Goal: Task Accomplishment & Management: Manage account settings

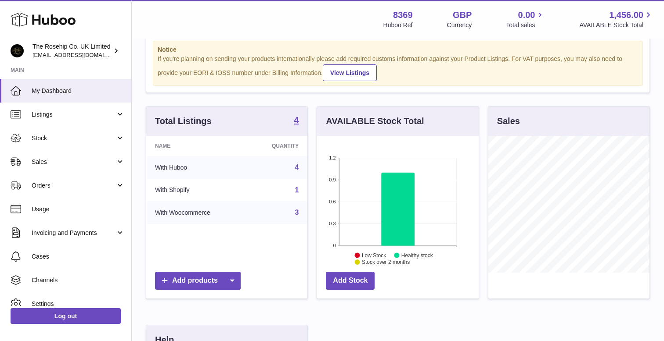
scroll to position [33, 0]
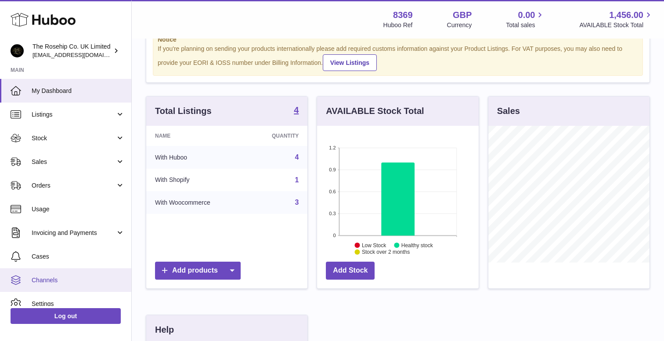
click at [50, 275] on link "Channels" at bounding box center [65, 281] width 131 height 24
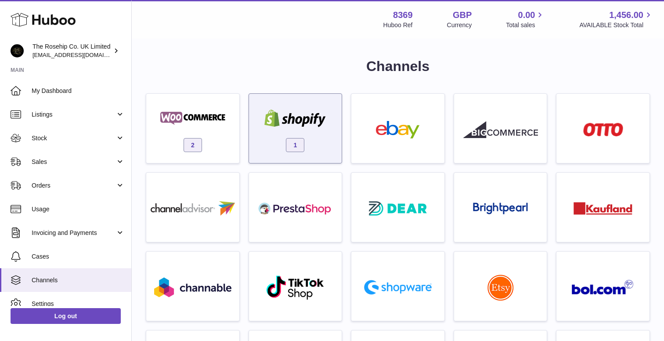
click at [302, 127] on img at bounding box center [295, 119] width 75 height 18
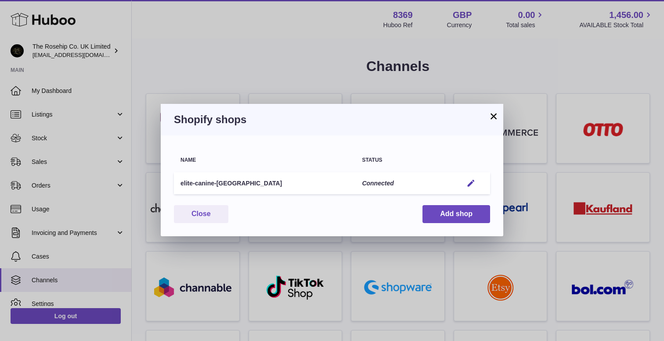
click at [472, 189] on td "Edit" at bounding box center [473, 183] width 34 height 22
click at [471, 183] on em "button" at bounding box center [470, 183] width 9 height 9
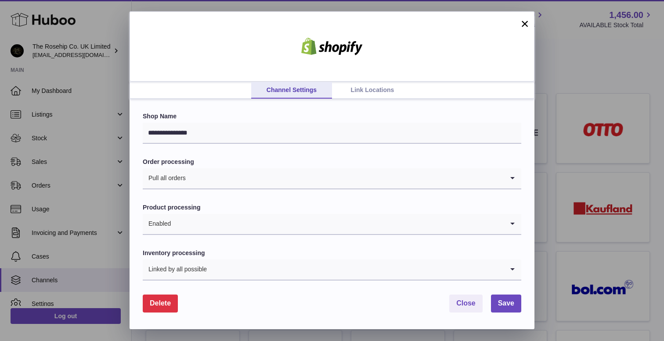
click at [363, 95] on link "Link Locations" at bounding box center [372, 90] width 81 height 17
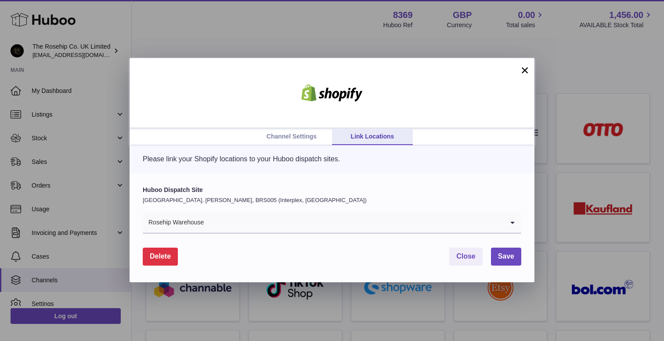
click at [258, 221] on input "Search for option" at bounding box center [353, 223] width 299 height 20
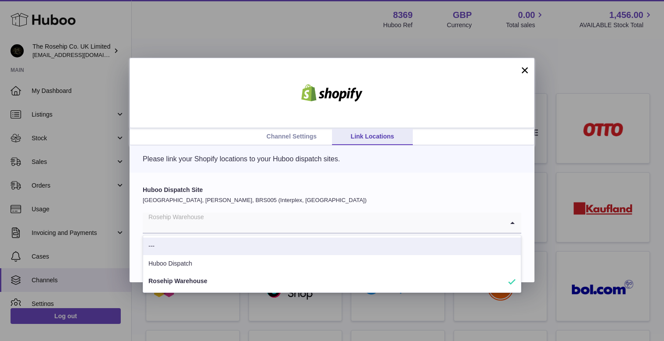
click at [192, 146] on div "Please link your Shopify locations to your Huboo dispatch sites." at bounding box center [331, 159] width 405 height 27
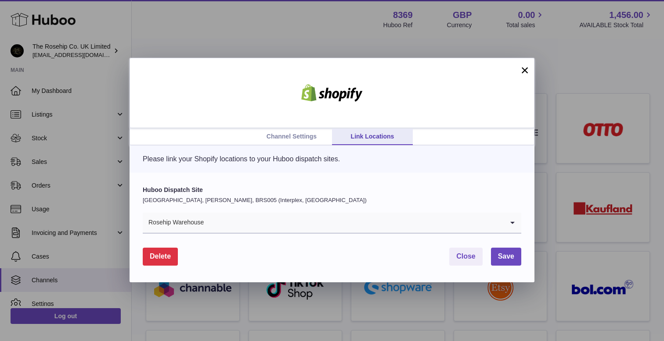
click at [292, 142] on link "Channel Settings" at bounding box center [291, 137] width 81 height 17
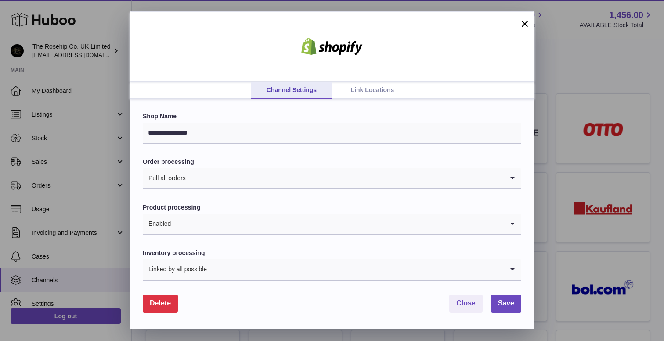
click at [373, 99] on div "**********" at bounding box center [331, 214] width 405 height 230
click at [373, 93] on link "Link Locations" at bounding box center [372, 90] width 81 height 17
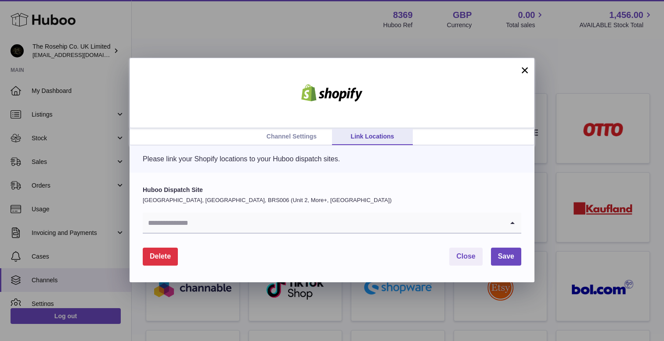
click at [200, 218] on input "Search for option" at bounding box center [323, 223] width 361 height 20
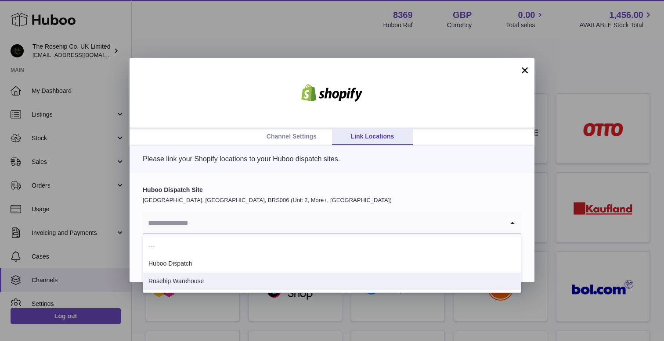
click at [185, 285] on li "Rosehip Warehouse" at bounding box center [331, 282] width 377 height 18
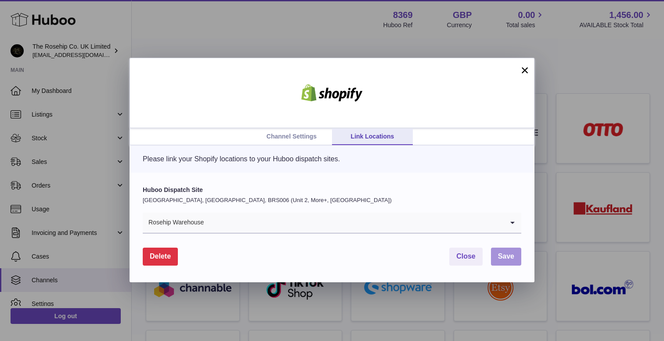
click at [508, 256] on span "Save" at bounding box center [506, 256] width 16 height 7
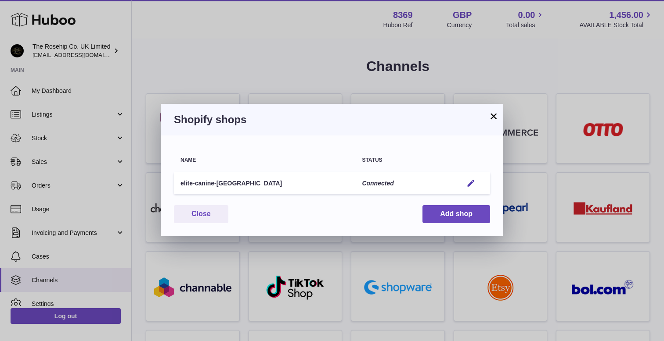
click at [491, 119] on button "×" at bounding box center [493, 116] width 11 height 11
